Goal: Check status: Check status

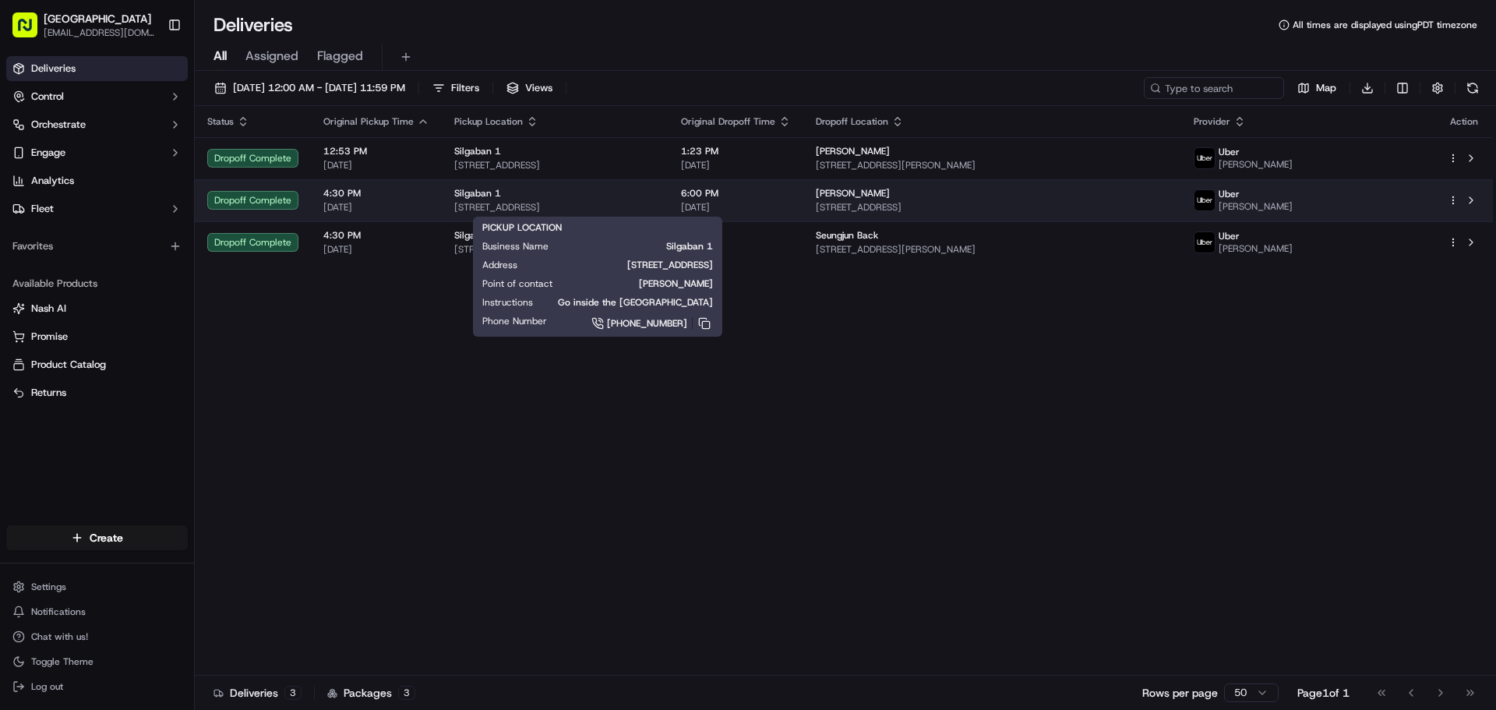
click at [632, 188] on div "Silgaban 1" at bounding box center [555, 193] width 202 height 12
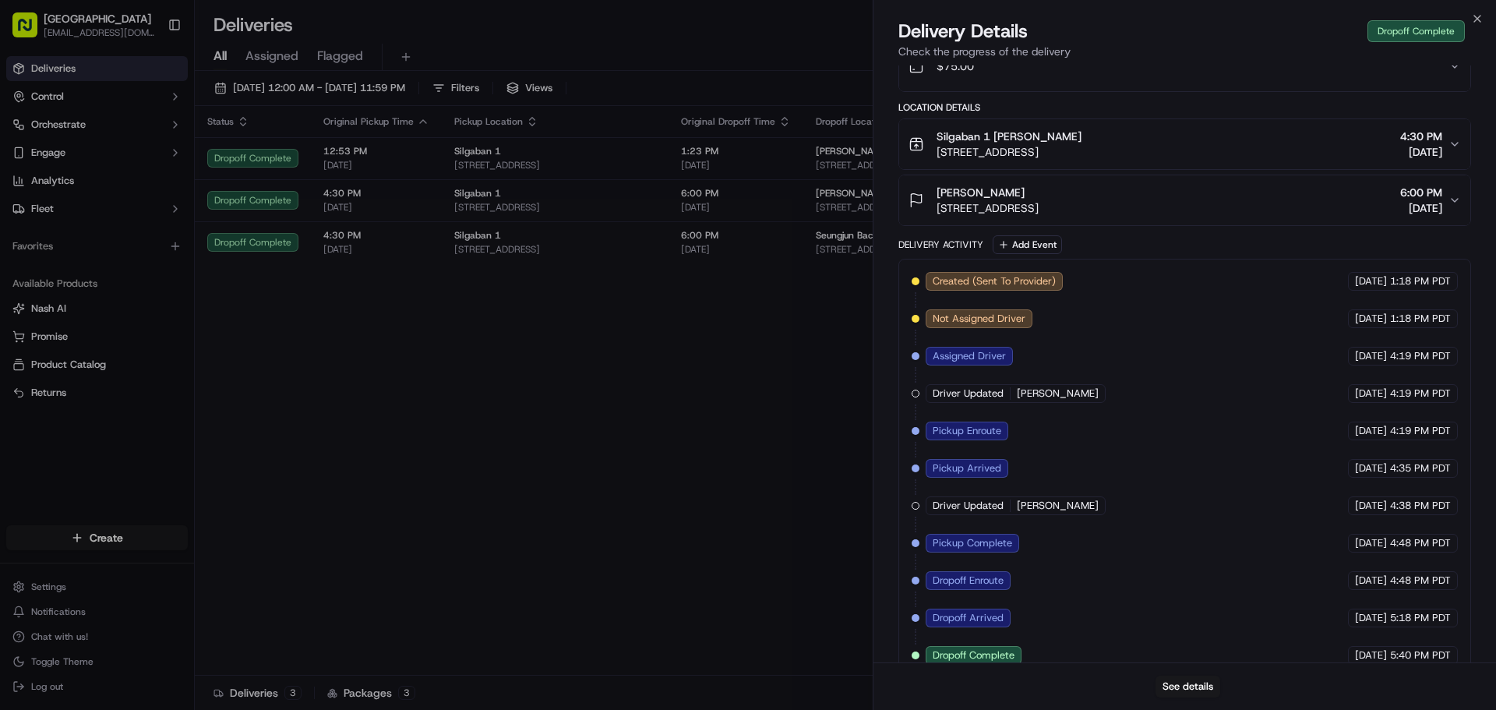
scroll to position [374, 0]
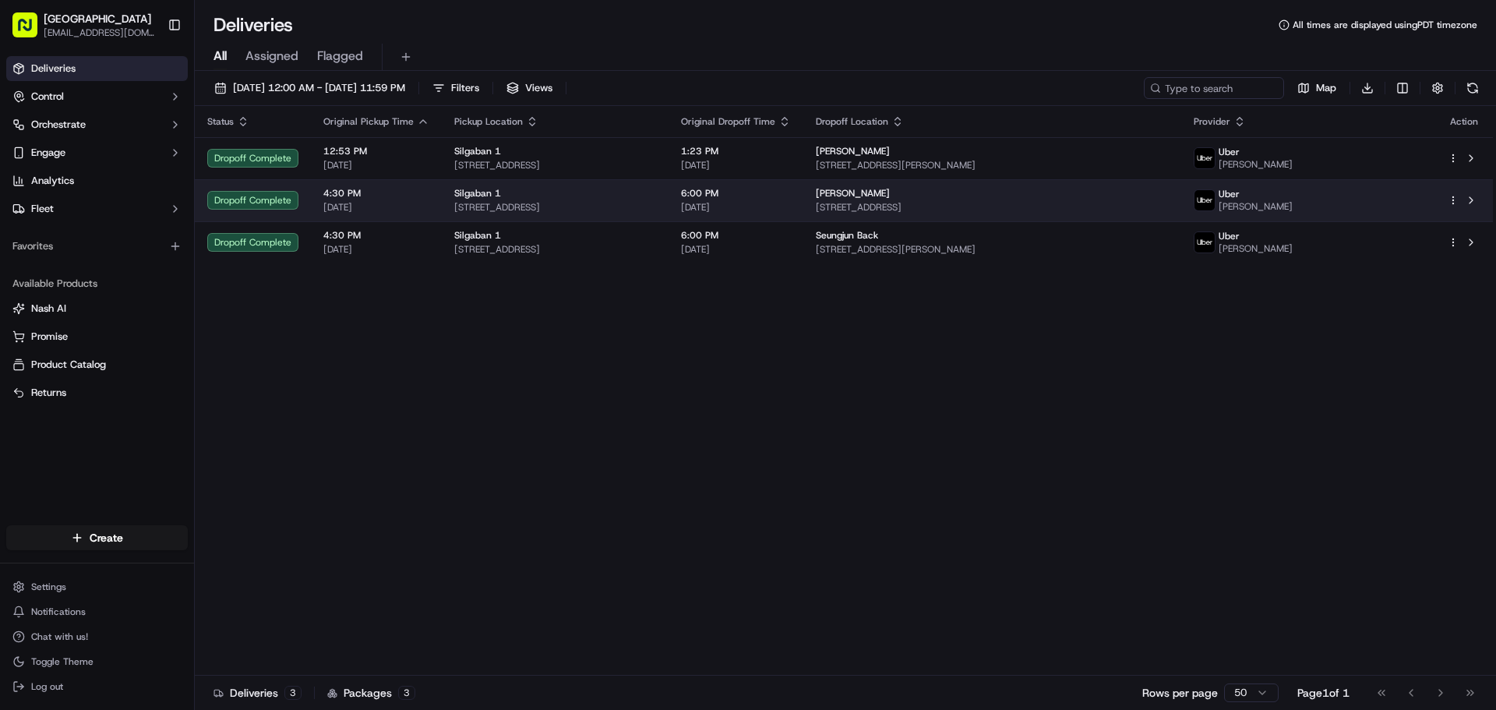
click at [791, 208] on span "[DATE]" at bounding box center [736, 207] width 110 height 12
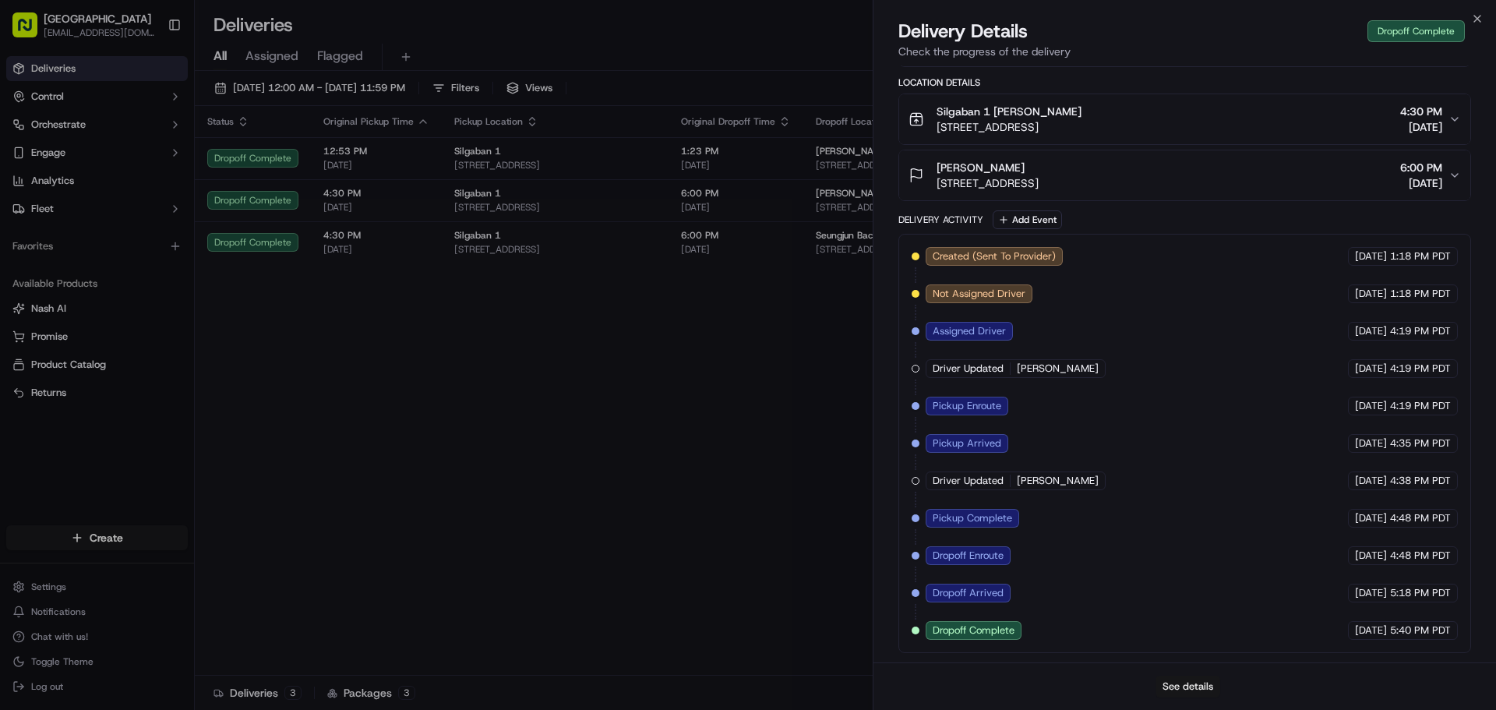
click at [1188, 685] on button "See details" at bounding box center [1188, 687] width 65 height 22
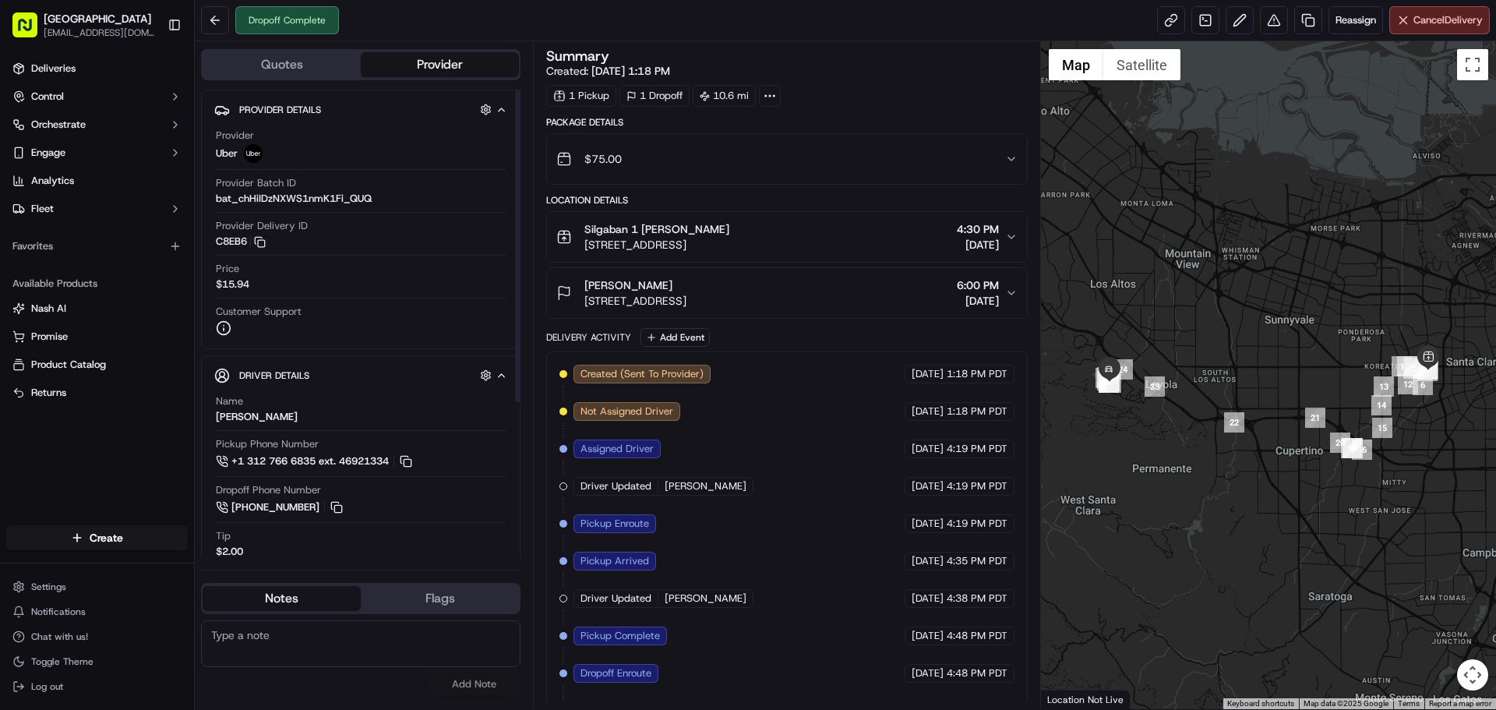
scroll to position [69, 0]
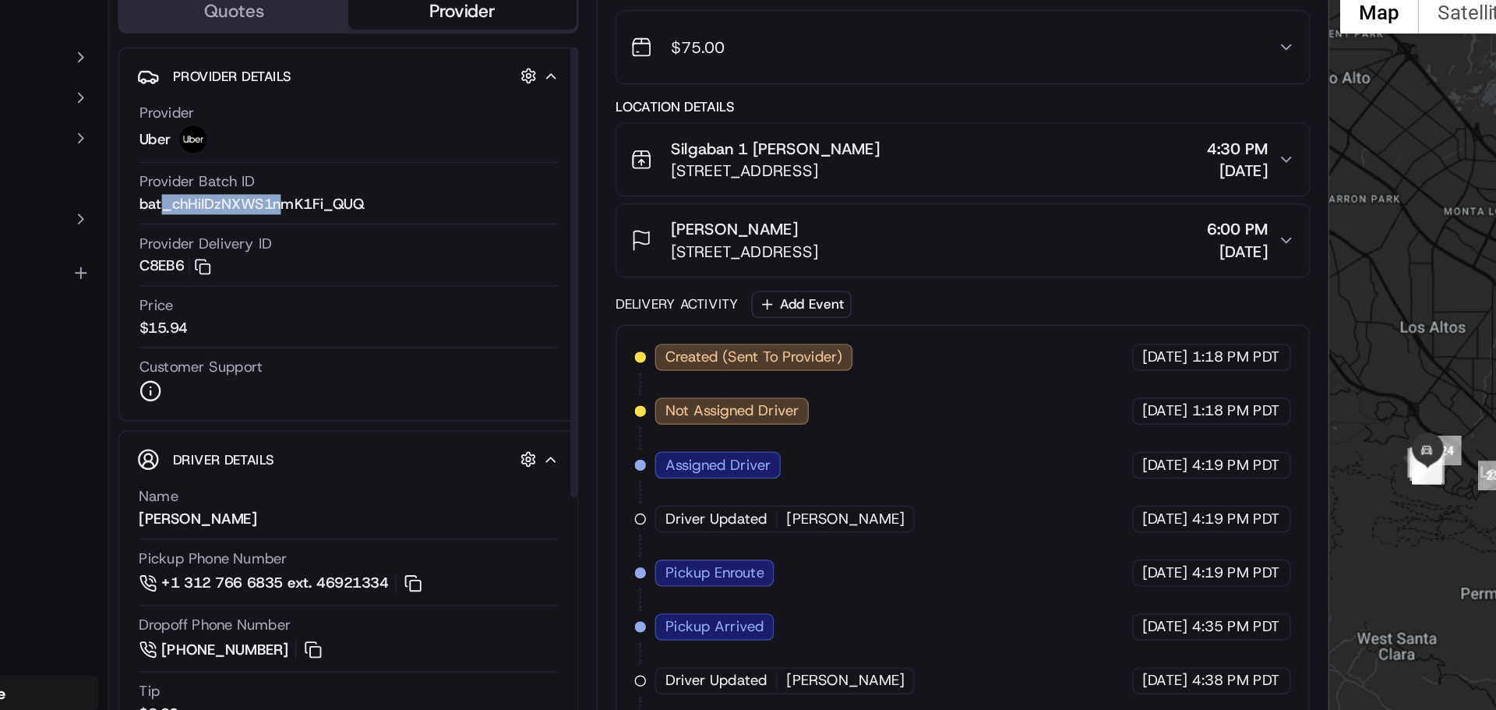
drag, startPoint x: 231, startPoint y: 196, endPoint x: 338, endPoint y: 206, distance: 107.2
click at [338, 206] on div "Provider Batch ID bat_chHiIDzNXWS1nmK1Fi_QUQ" at bounding box center [361, 194] width 290 height 37
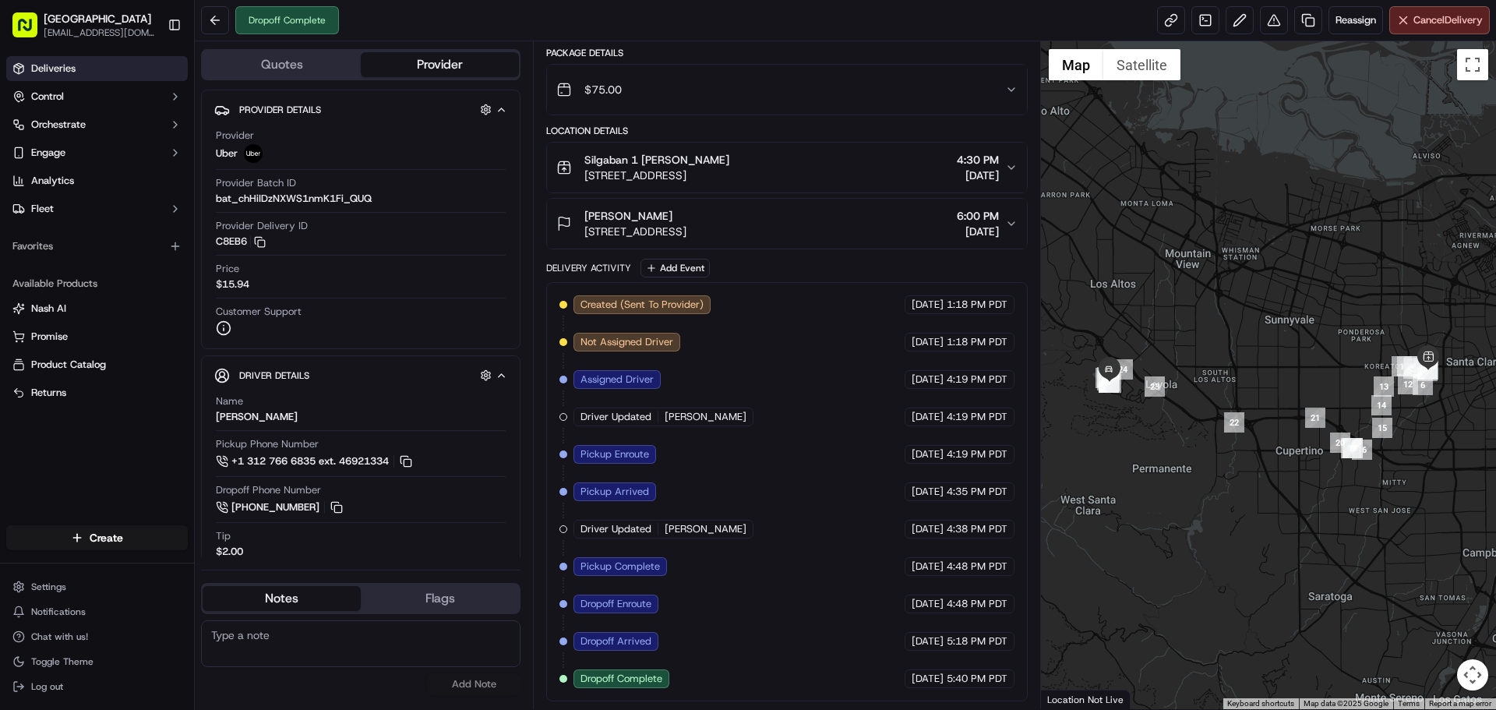
click at [29, 62] on link "Deliveries" at bounding box center [97, 68] width 182 height 25
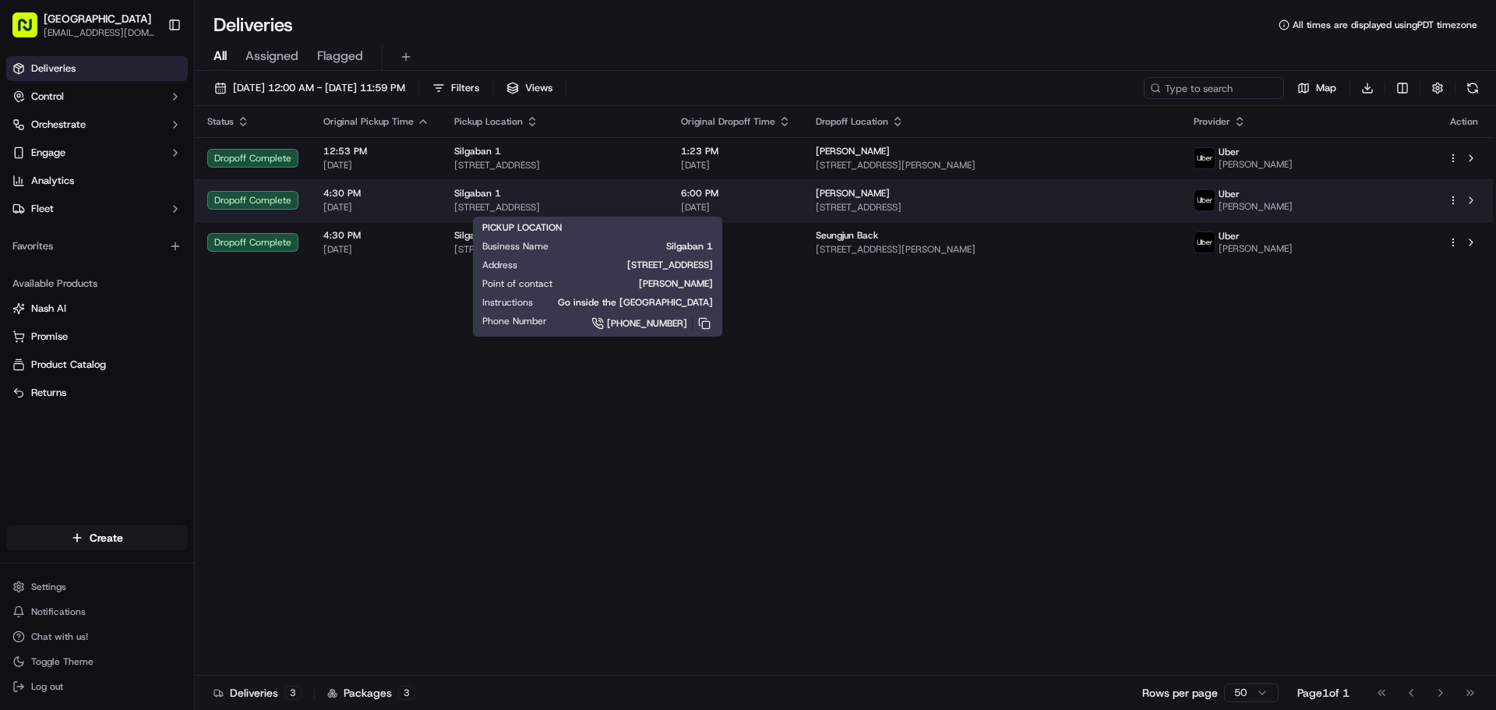
click at [607, 200] on div "Silgaban [STREET_ADDRESS]" at bounding box center [555, 200] width 202 height 26
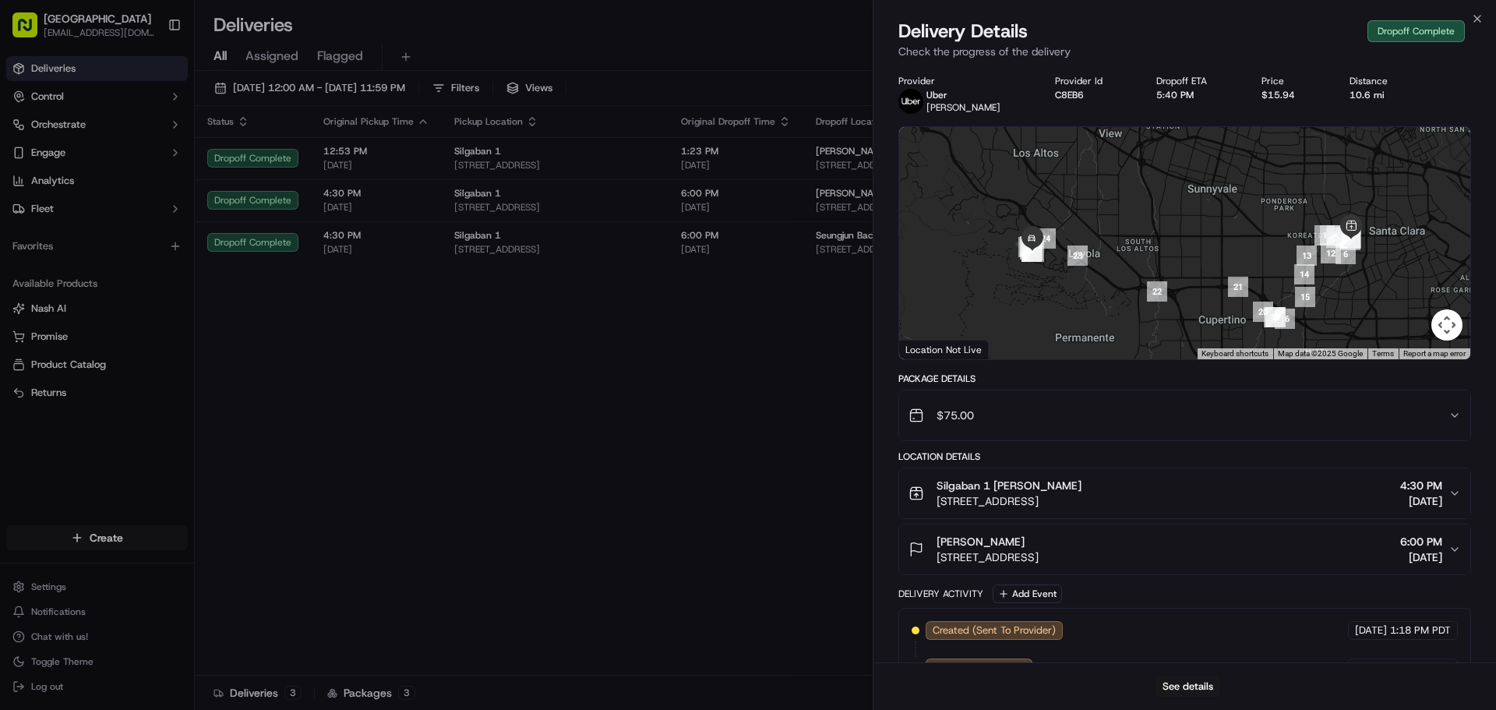
click at [1241, 207] on div at bounding box center [1184, 243] width 571 height 232
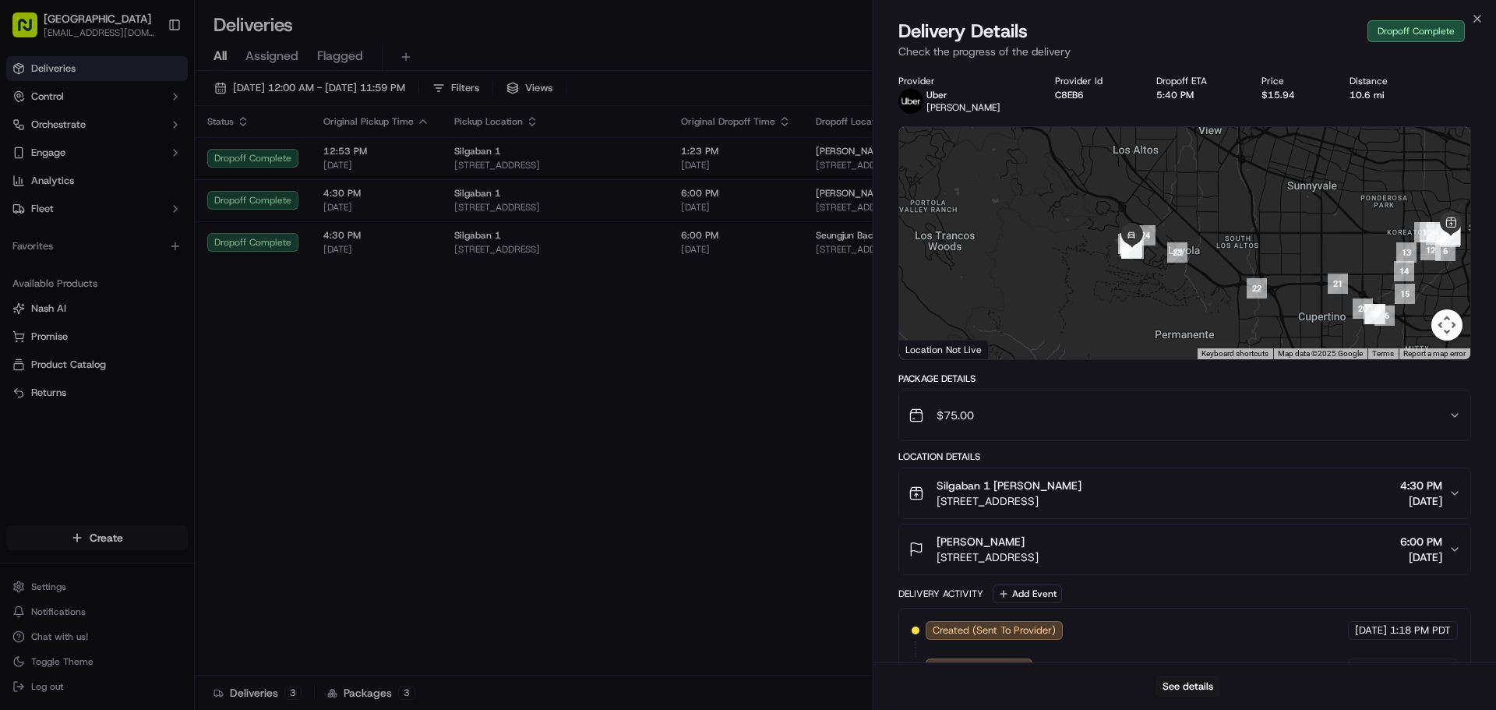
drag, startPoint x: 1042, startPoint y: 284, endPoint x: 1132, endPoint y: 282, distance: 89.6
click at [1132, 282] on div at bounding box center [1184, 243] width 571 height 232
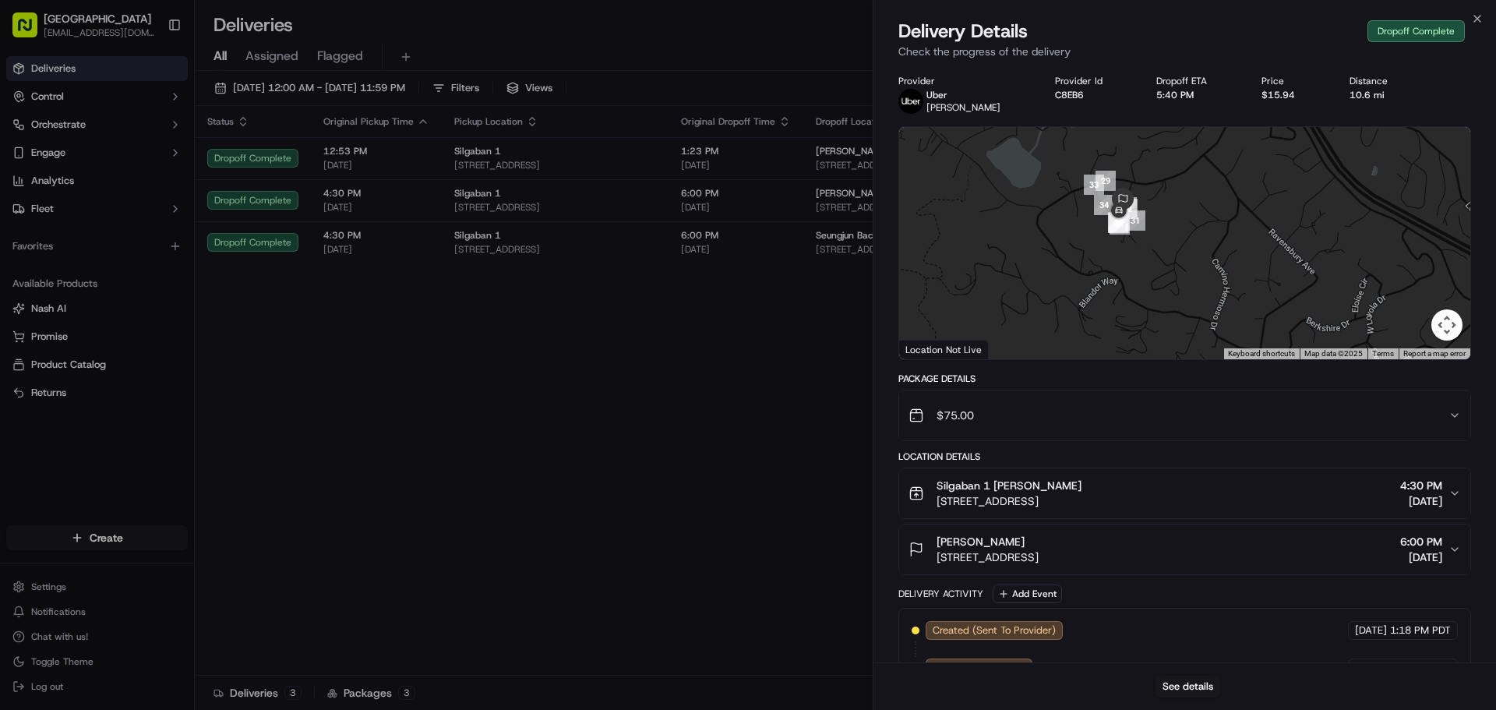
drag, startPoint x: 1084, startPoint y: 217, endPoint x: 1187, endPoint y: 418, distance: 225.2
click at [1187, 418] on div "Provider Uber RAM L. Provider Id C8EB6 Dropoff ETA 5:40 PM Price $15.94 Distanc…" at bounding box center [1185, 551] width 573 height 952
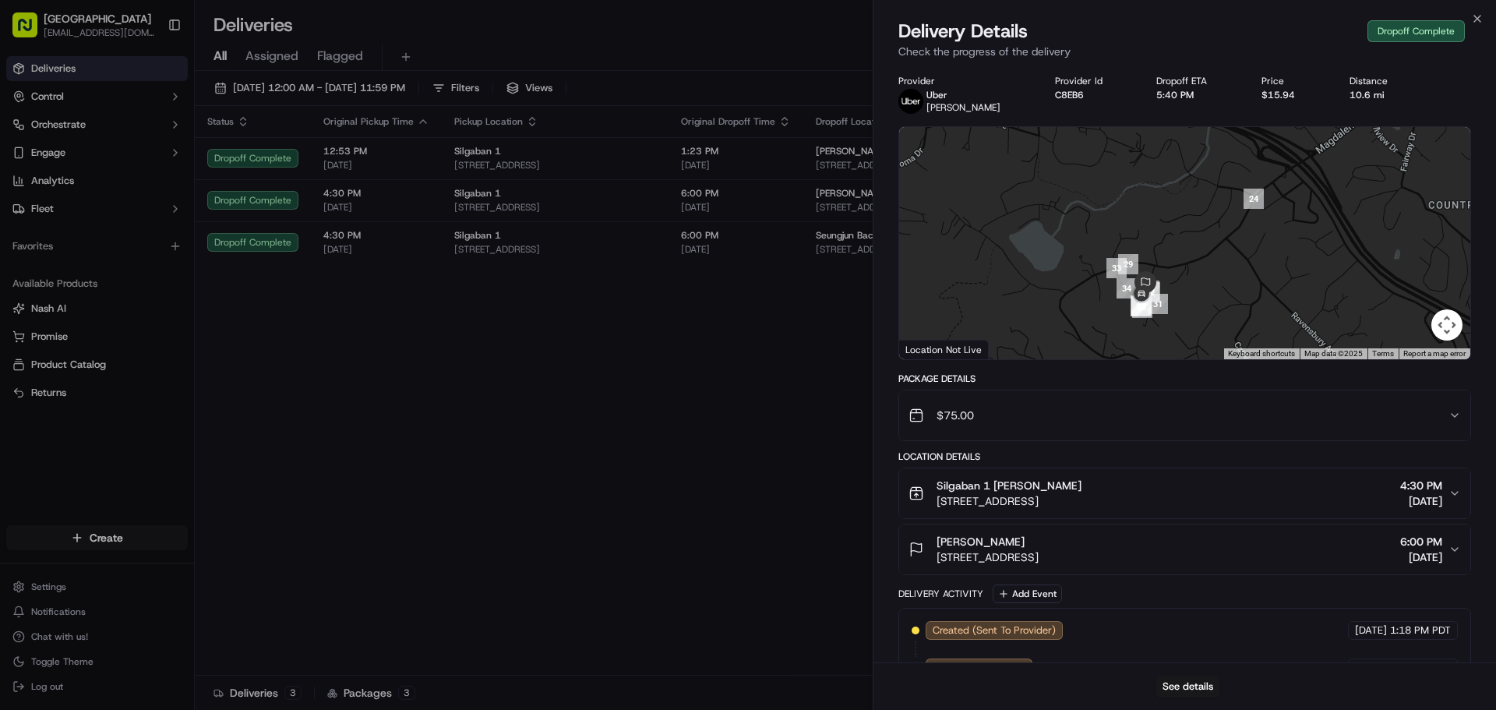
drag, startPoint x: 1145, startPoint y: 250, endPoint x: 1164, endPoint y: 330, distance: 81.8
click at [1164, 330] on div at bounding box center [1184, 243] width 571 height 232
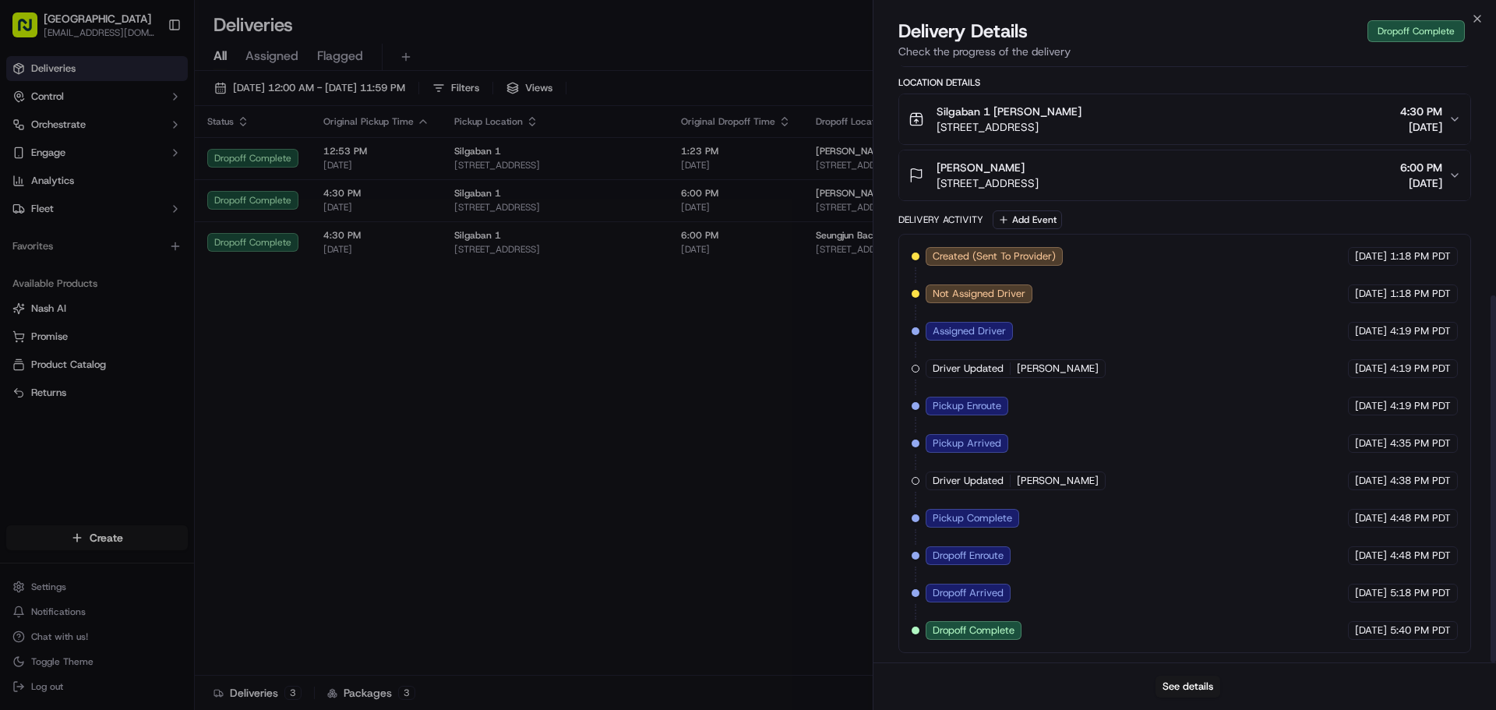
scroll to position [374, 0]
click at [966, 630] on span "Dropoff Complete" at bounding box center [974, 630] width 82 height 14
